Goal: Information Seeking & Learning: Compare options

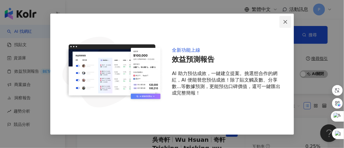
click at [281, 25] on button "Close" at bounding box center [286, 22] width 12 height 12
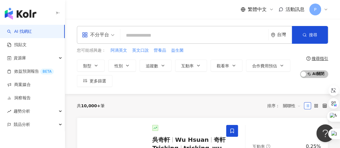
click at [210, 37] on input "search" at bounding box center [194, 35] width 143 height 11
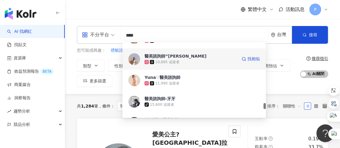
scroll to position [1103, 0]
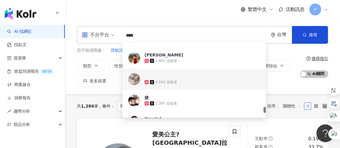
type input "****"
click at [292, 94] on div "共 1,284 筆 條件 ： 關鍵字：醫美諮詢 重置 排序： 關聯性" at bounding box center [203, 106] width 252 height 24
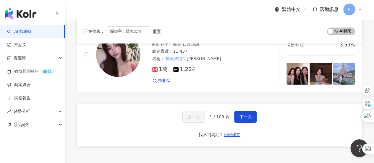
scroll to position [1065, 0]
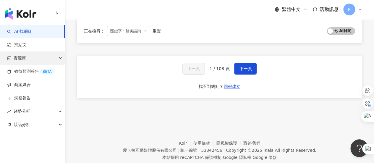
click at [31, 56] on div "資源庫" at bounding box center [32, 58] width 65 height 13
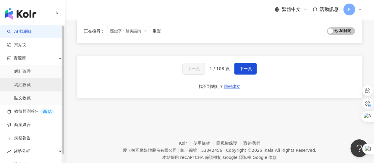
click at [31, 85] on link "網紅收藏" at bounding box center [22, 85] width 17 height 6
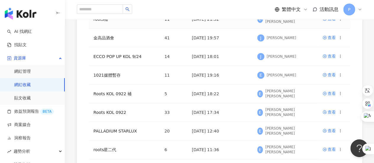
scroll to position [237, 0]
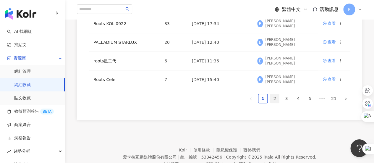
click at [277, 97] on link "2" at bounding box center [275, 98] width 9 height 9
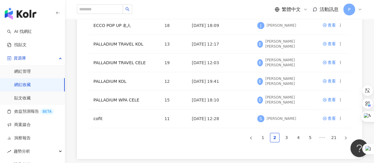
scroll to position [207, 0]
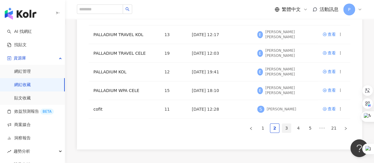
click at [287, 125] on link "3" at bounding box center [286, 128] width 9 height 9
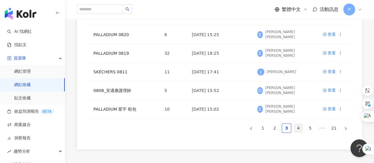
click at [301, 130] on link "4" at bounding box center [298, 128] width 9 height 9
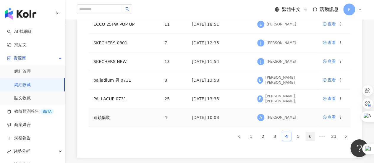
scroll to position [237, 0]
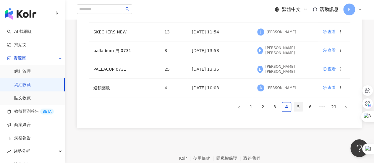
click at [303, 107] on link "5" at bounding box center [298, 106] width 9 height 9
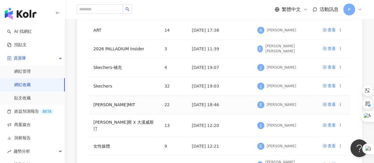
scroll to position [30, 0]
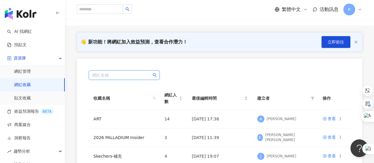
click at [129, 71] on input "search" at bounding box center [124, 75] width 64 height 9
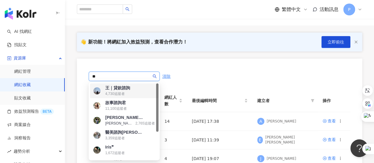
type input "*"
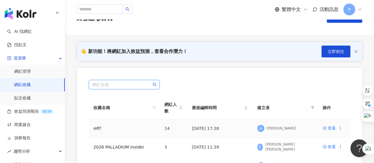
scroll to position [0, 0]
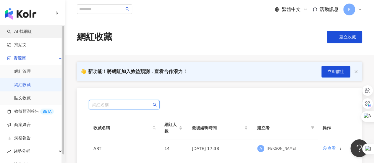
click at [27, 33] on link "AI 找網紅" at bounding box center [19, 32] width 25 height 6
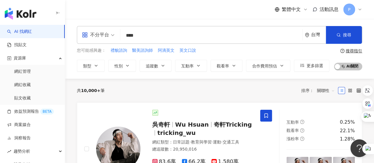
type input "****"
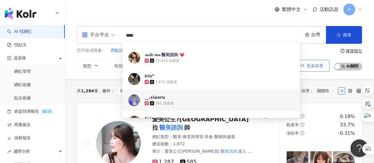
click at [319, 68] on span "更多篩選" at bounding box center [315, 65] width 17 height 5
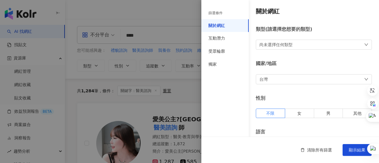
click at [182, 80] on div at bounding box center [189, 81] width 379 height 163
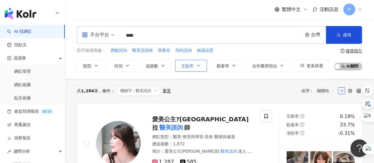
click at [195, 64] on button "互動率" at bounding box center [191, 66] width 32 height 12
click at [340, 61] on div "不分平台 **** 台灣 搜尋 7055b08c-8d0e-4ebf-a56c-465c4203f33d 0d9b6060-5fd7-4203-b7b1-52…" at bounding box center [219, 49] width 309 height 46
click at [320, 90] on span "關聯性" at bounding box center [326, 90] width 18 height 9
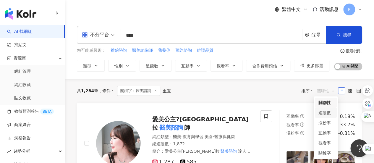
click at [324, 113] on div "追蹤數" at bounding box center [326, 113] width 15 height 7
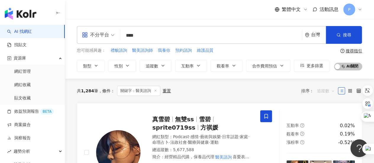
click at [328, 88] on span "追蹤數" at bounding box center [326, 90] width 18 height 9
click at [327, 132] on div "互動率" at bounding box center [326, 133] width 15 height 7
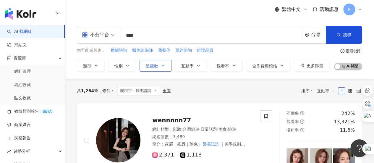
click at [156, 64] on span "追蹤數" at bounding box center [152, 66] width 12 height 5
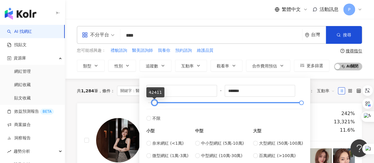
type input "*****"
drag, startPoint x: 149, startPoint y: 104, endPoint x: 155, endPoint y: 105, distance: 6.0
click at [155, 104] on div at bounding box center [153, 102] width 3 height 3
click at [124, 83] on div "共 1,284 筆 條件 ： 關鍵字：醫美諮詢 重置 排序： 互動率" at bounding box center [220, 91] width 286 height 24
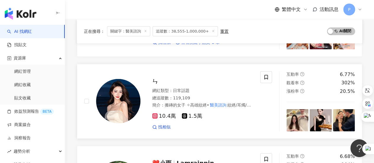
scroll to position [888, 0]
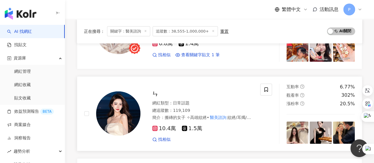
click at [210, 90] on div "ㄣ" at bounding box center [202, 94] width 101 height 8
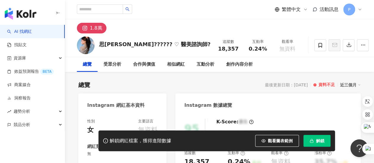
click at [58, 14] on icon "button" at bounding box center [58, 13] width 5 height 5
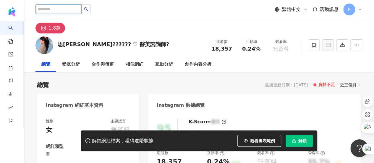
click at [78, 9] on input "search" at bounding box center [59, 8] width 46 height 9
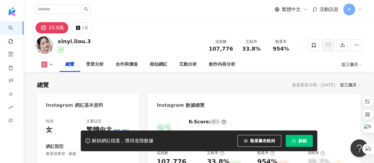
scroll to position [118, 0]
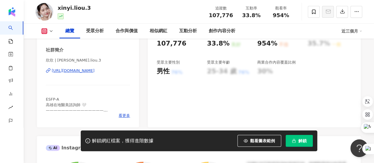
click at [83, 73] on div "https://www.instagram.com/xinyi.liou.3/" at bounding box center [73, 70] width 43 height 5
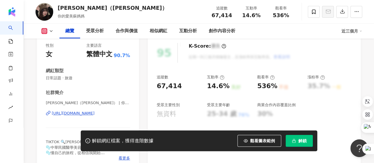
scroll to position [89, 0]
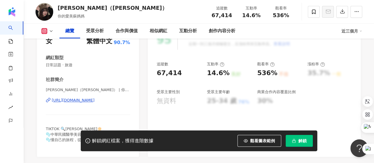
click at [107, 97] on div "金門雪莉（Yun） | 你的愛美蘇媽媽 | sulli_km https://www.instagram.com/sulli_km/" at bounding box center [88, 104] width 84 height 35
click at [95, 99] on div "https://www.instagram.com/sulli_km/" at bounding box center [73, 100] width 43 height 5
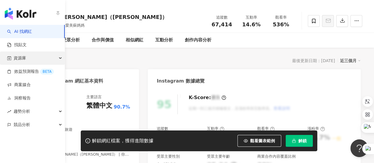
scroll to position [59, 0]
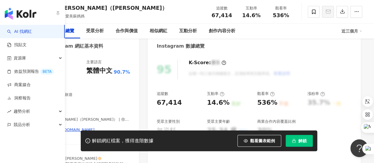
click at [16, 29] on link "AI 找網紅" at bounding box center [19, 32] width 25 height 6
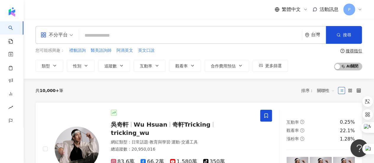
click at [113, 30] on input "search" at bounding box center [190, 35] width 219 height 11
type input "*"
click at [102, 50] on span "醫美諮詢師" at bounding box center [101, 51] width 21 height 6
type input "*****"
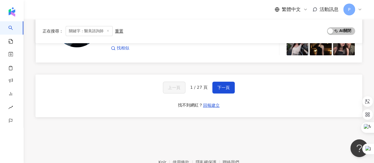
scroll to position [1197, 0]
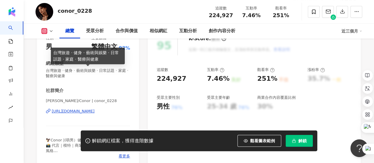
scroll to position [89, 0]
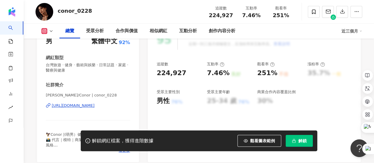
drag, startPoint x: 64, startPoint y: 104, endPoint x: 256, endPoint y: 2, distance: 217.5
click at [64, 104] on div "https://www.instagram.com/conor_0228/" at bounding box center [73, 105] width 43 height 5
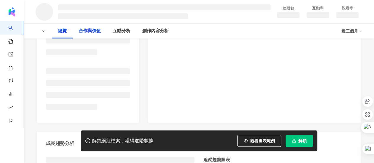
scroll to position [118, 0]
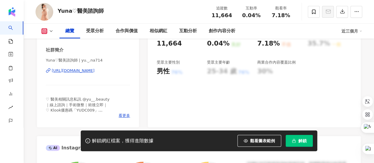
click at [95, 71] on div "[URL][DOMAIN_NAME]" at bounding box center [73, 70] width 43 height 5
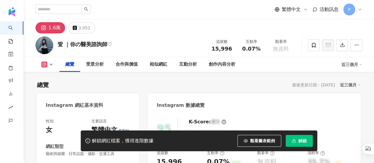
drag, startPoint x: 106, startPoint y: 100, endPoint x: 109, endPoint y: 103, distance: 4.0
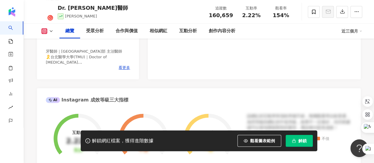
scroll to position [148, 0]
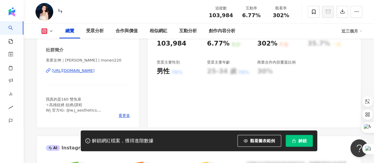
drag, startPoint x: 95, startPoint y: 71, endPoint x: 122, endPoint y: 71, distance: 27.2
click at [95, 71] on div "https://www.instagram.com/monen220/" at bounding box center [73, 70] width 43 height 5
